Goal: Information Seeking & Learning: Check status

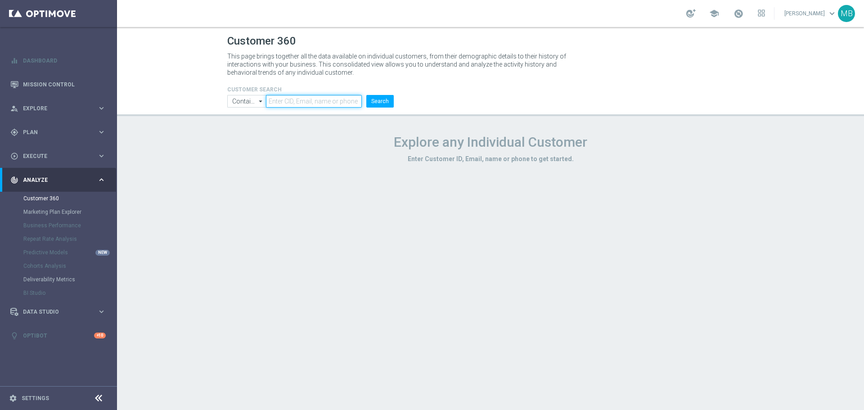
click at [297, 100] on input "text" at bounding box center [314, 101] width 96 height 13
paste input "3398680"
type input "3398680"
click at [367, 100] on li "Search" at bounding box center [380, 101] width 32 height 13
click at [371, 101] on button "Search" at bounding box center [379, 101] width 27 height 13
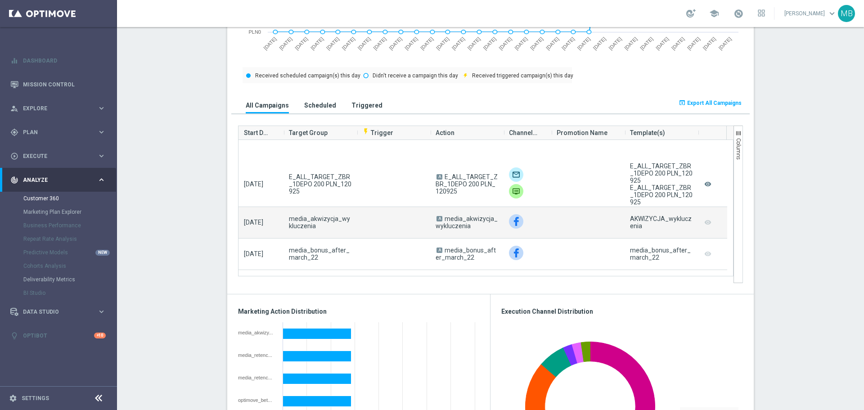
scroll to position [584, 0]
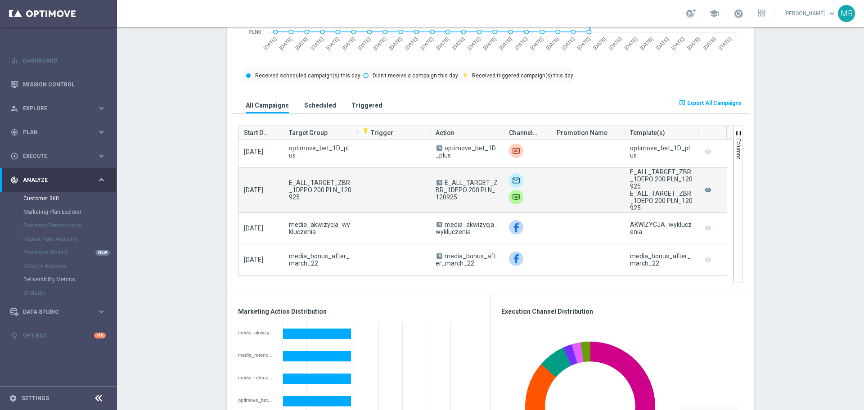
drag, startPoint x: 626, startPoint y: 193, endPoint x: 638, endPoint y: 208, distance: 18.9
click at [638, 208] on div "E_ALL_TARGET_ZBR_1DEPO 200 PLN_120925" at bounding box center [661, 201] width 63 height 22
copy div "E_ALL_TARGET_ZBR_1DEPO 200 PLN_120925"
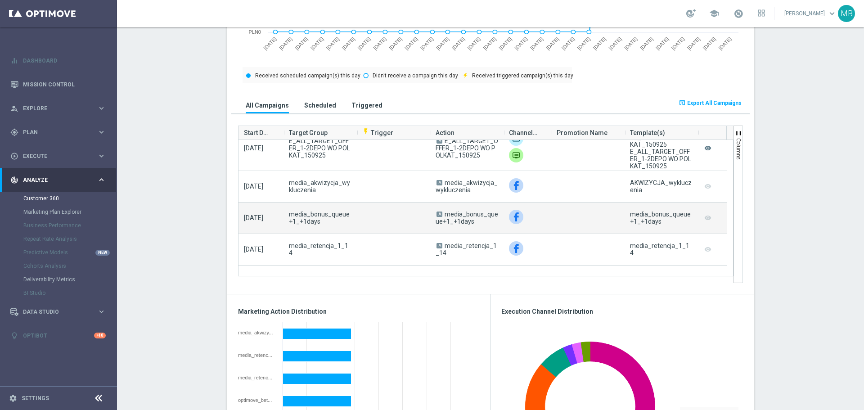
scroll to position [0, 0]
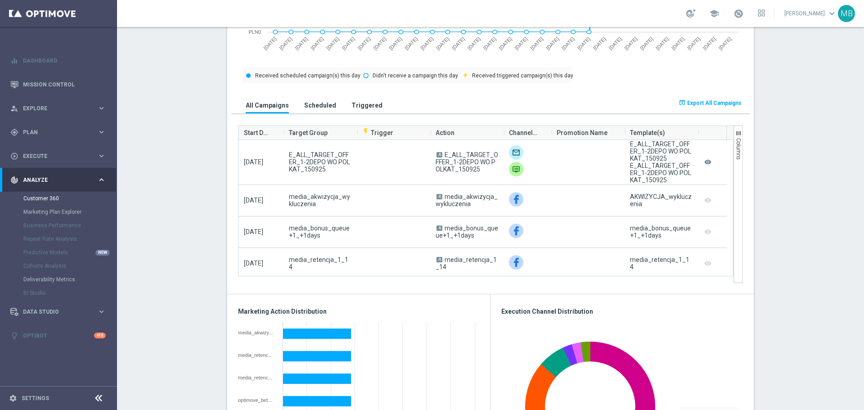
click at [352, 108] on h3 "Triggered" at bounding box center [366, 105] width 31 height 8
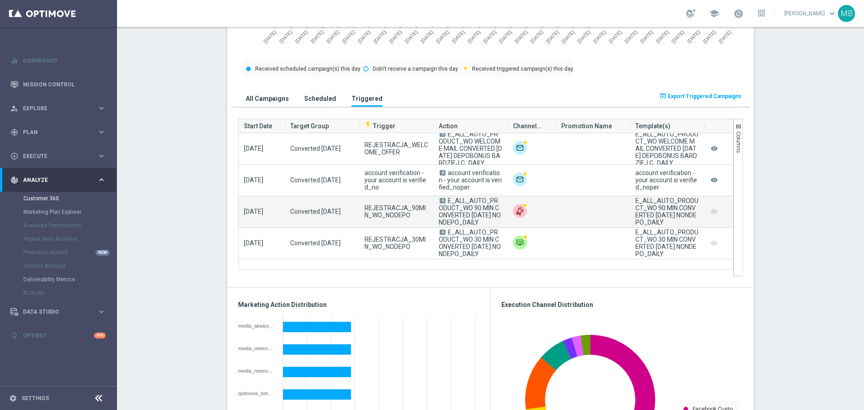
scroll to position [495, 0]
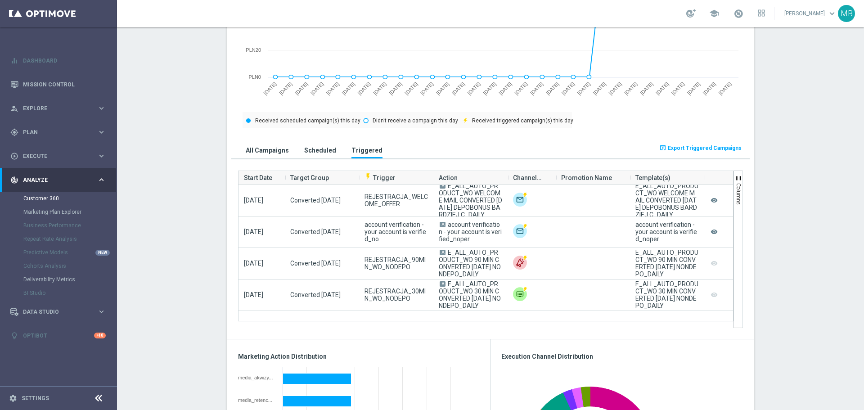
click at [269, 145] on button "All Campaigns" at bounding box center [267, 150] width 48 height 17
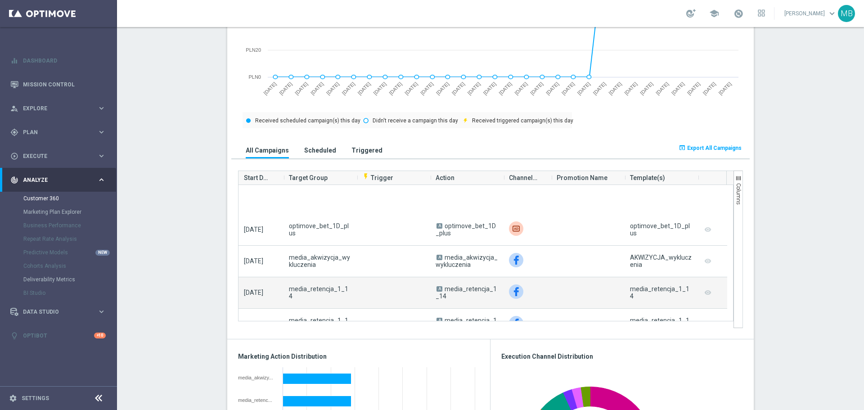
scroll to position [225, 0]
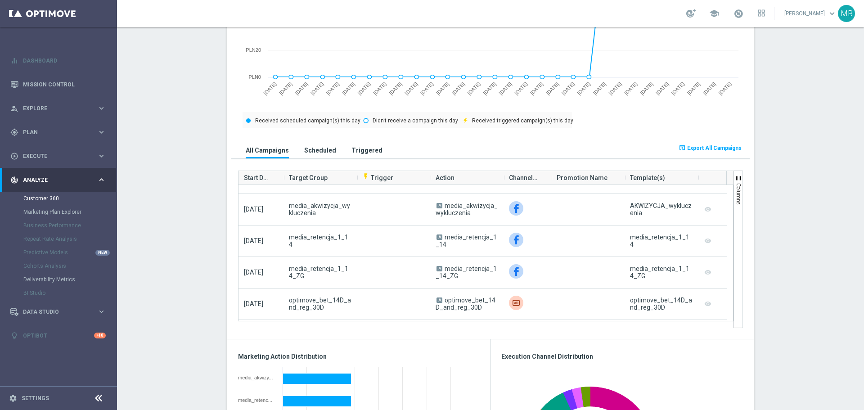
click at [790, 228] on section "AVG NGR L24WA: PLN31 more_vert CONSENT STATUS View Consent History FIRST DEPOSI…" at bounding box center [490, 347] width 747 height 1424
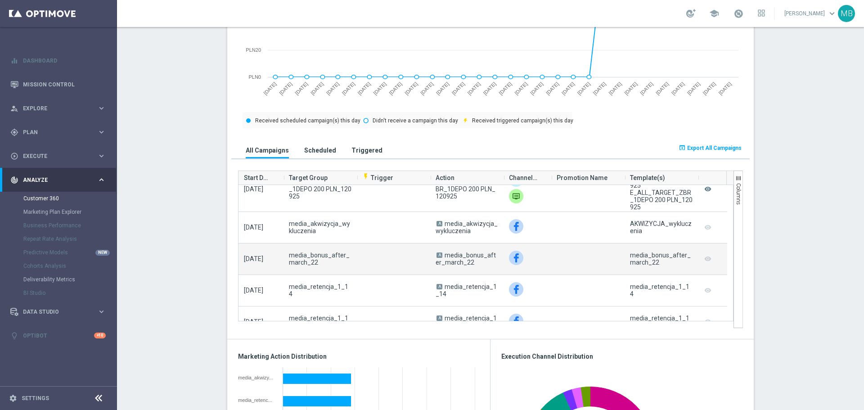
scroll to position [585, 0]
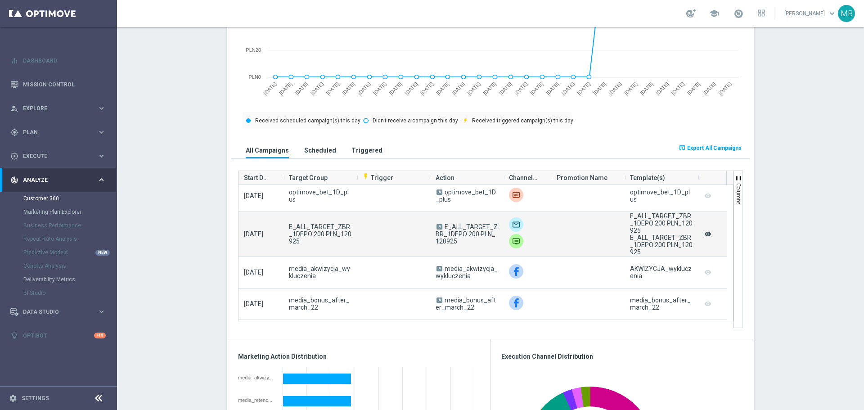
click at [706, 234] on icon "remove_red_eye" at bounding box center [707, 234] width 9 height 12
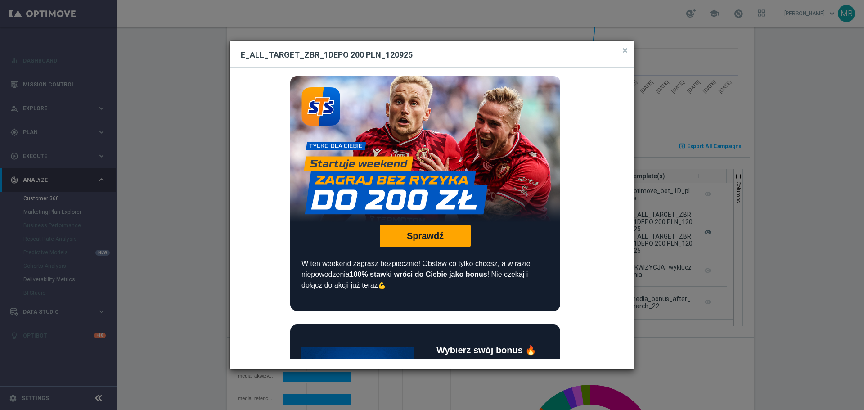
scroll to position [493, 0]
